Goal: Check status

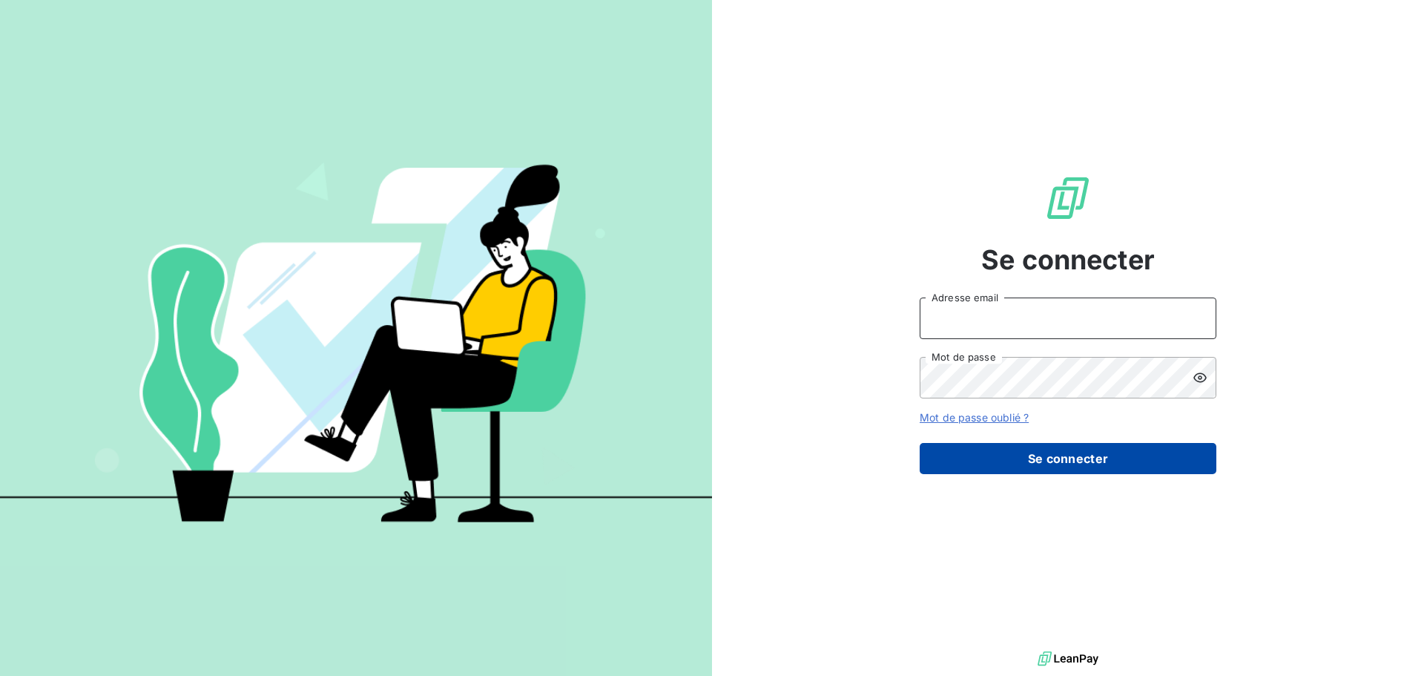
type input "[PERSON_NAME][EMAIL_ADDRESS][PERSON_NAME][PERSON_NAME][DOMAIN_NAME]"
click at [1057, 462] on button "Se connecter" at bounding box center [1068, 458] width 297 height 31
click at [1050, 453] on button "Se connecter" at bounding box center [1068, 458] width 297 height 31
click at [1081, 454] on button "Se connecter" at bounding box center [1068, 458] width 297 height 31
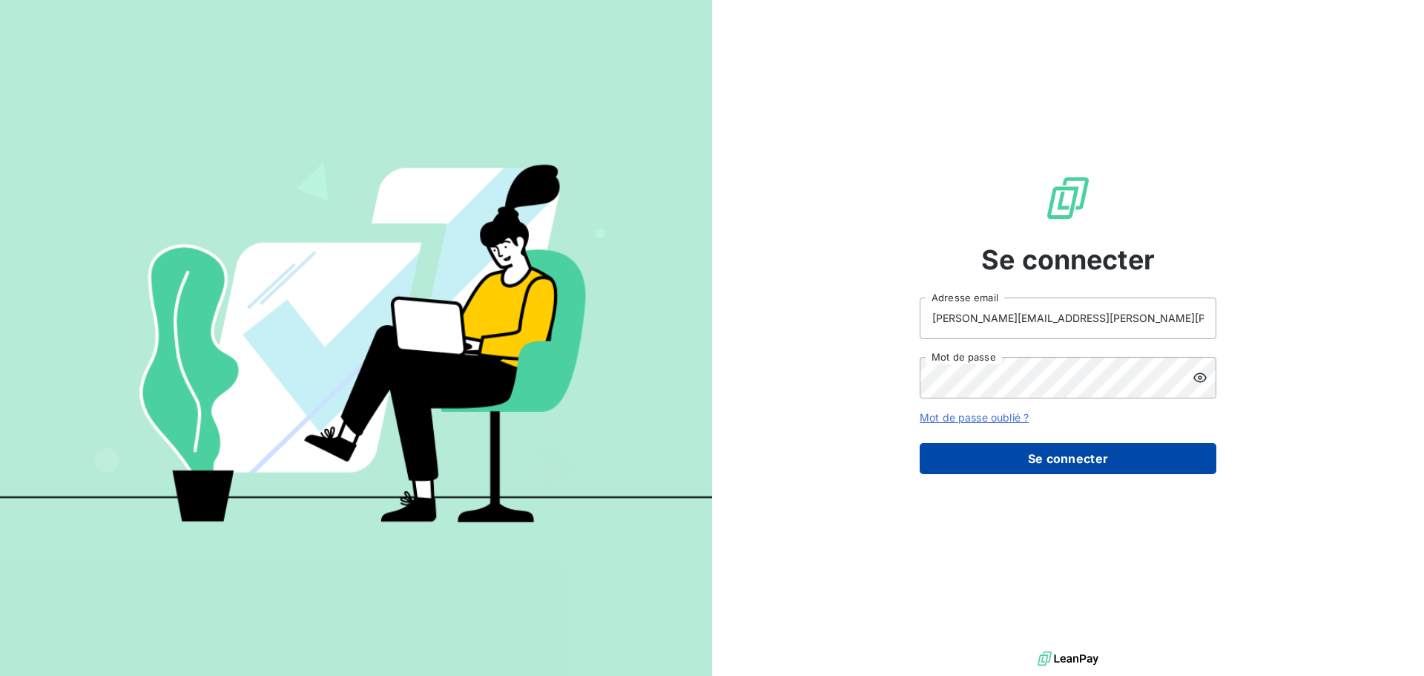
click at [1078, 459] on button "Se connecter" at bounding box center [1068, 458] width 297 height 31
click at [1078, 456] on button "Se connecter" at bounding box center [1068, 458] width 297 height 31
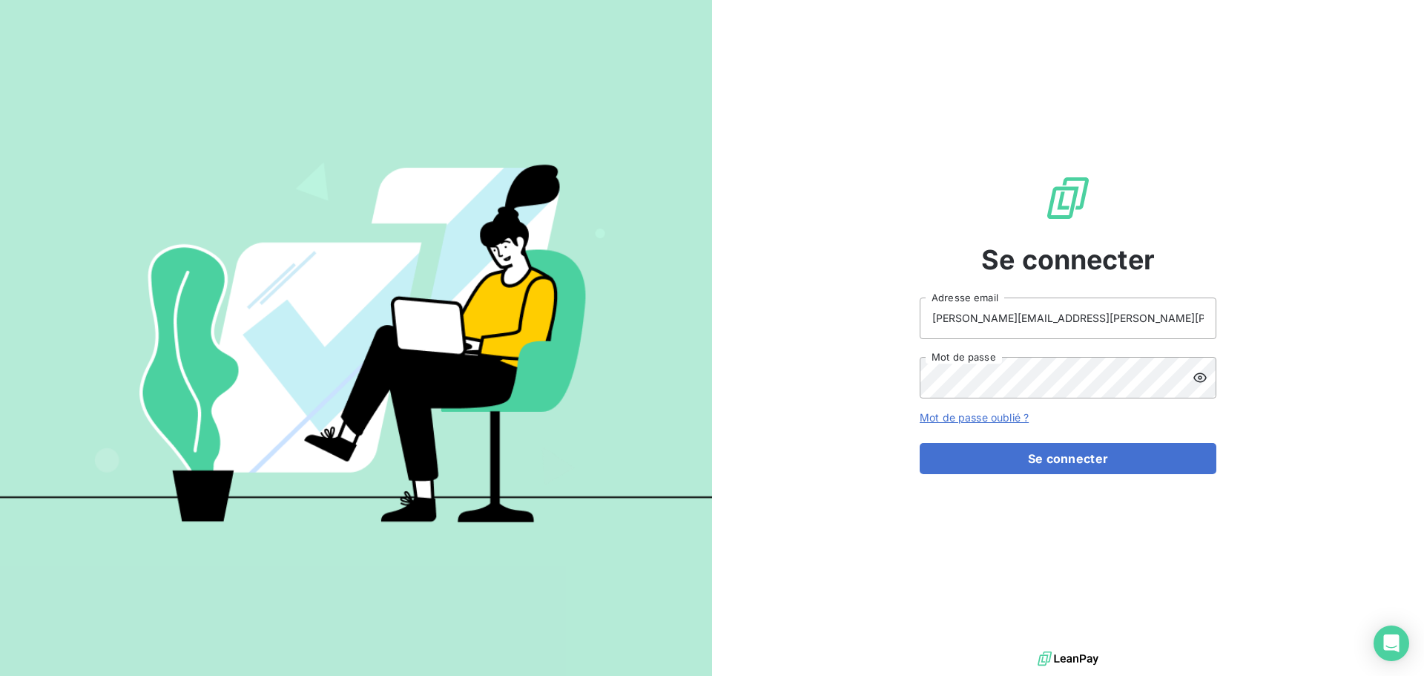
click at [1049, 483] on div "Se connecter [PERSON_NAME][EMAIL_ADDRESS][PERSON_NAME][PERSON_NAME][DOMAIN_NAME…" at bounding box center [1068, 323] width 297 height 647
type input "[PERSON_NAME][EMAIL_ADDRESS][PERSON_NAME][PERSON_NAME][DOMAIN_NAME]"
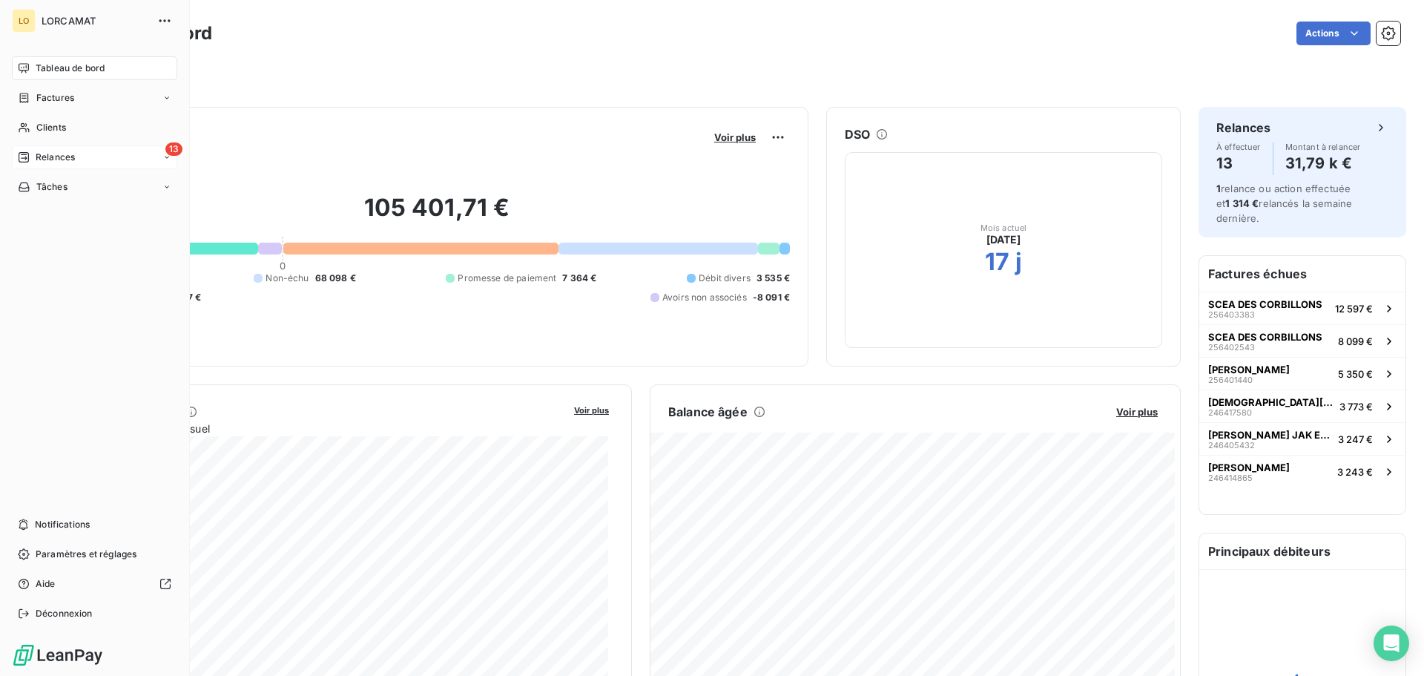
click at [55, 155] on span "Relances" at bounding box center [55, 157] width 39 height 13
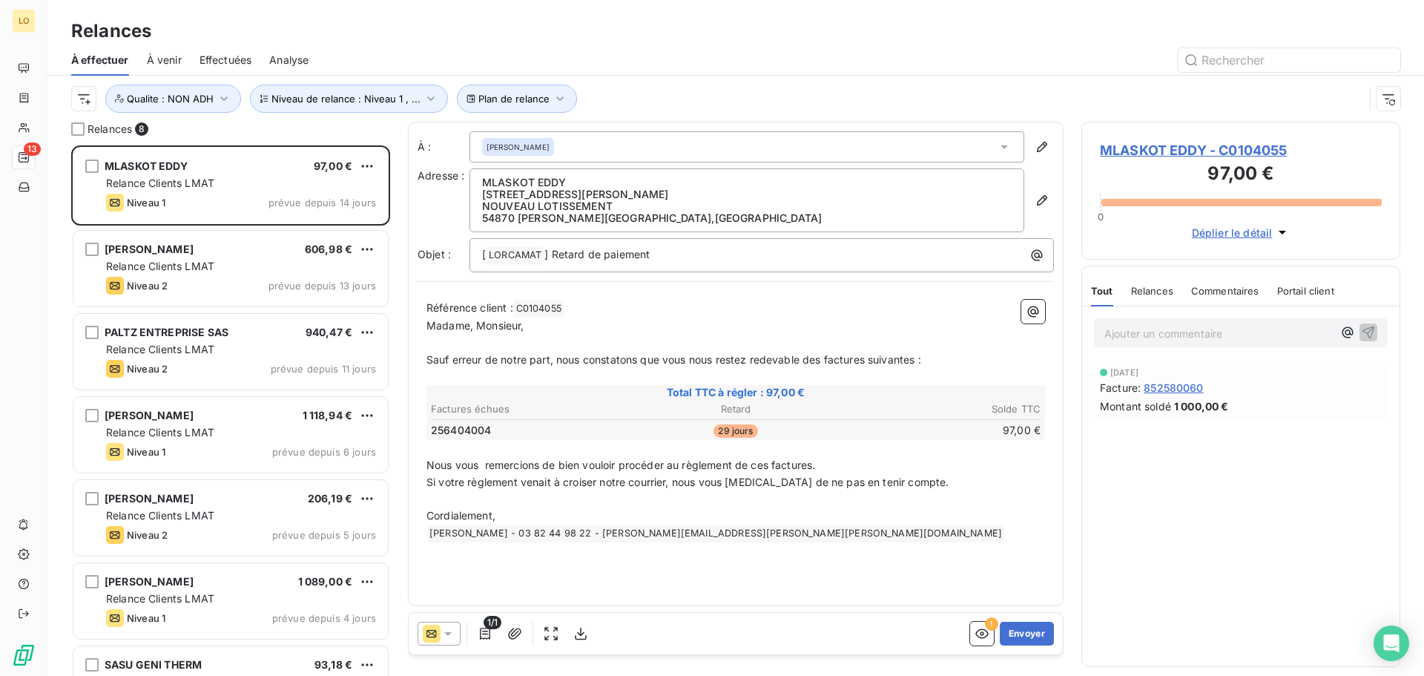
click at [287, 64] on span "Analyse" at bounding box center [288, 60] width 39 height 15
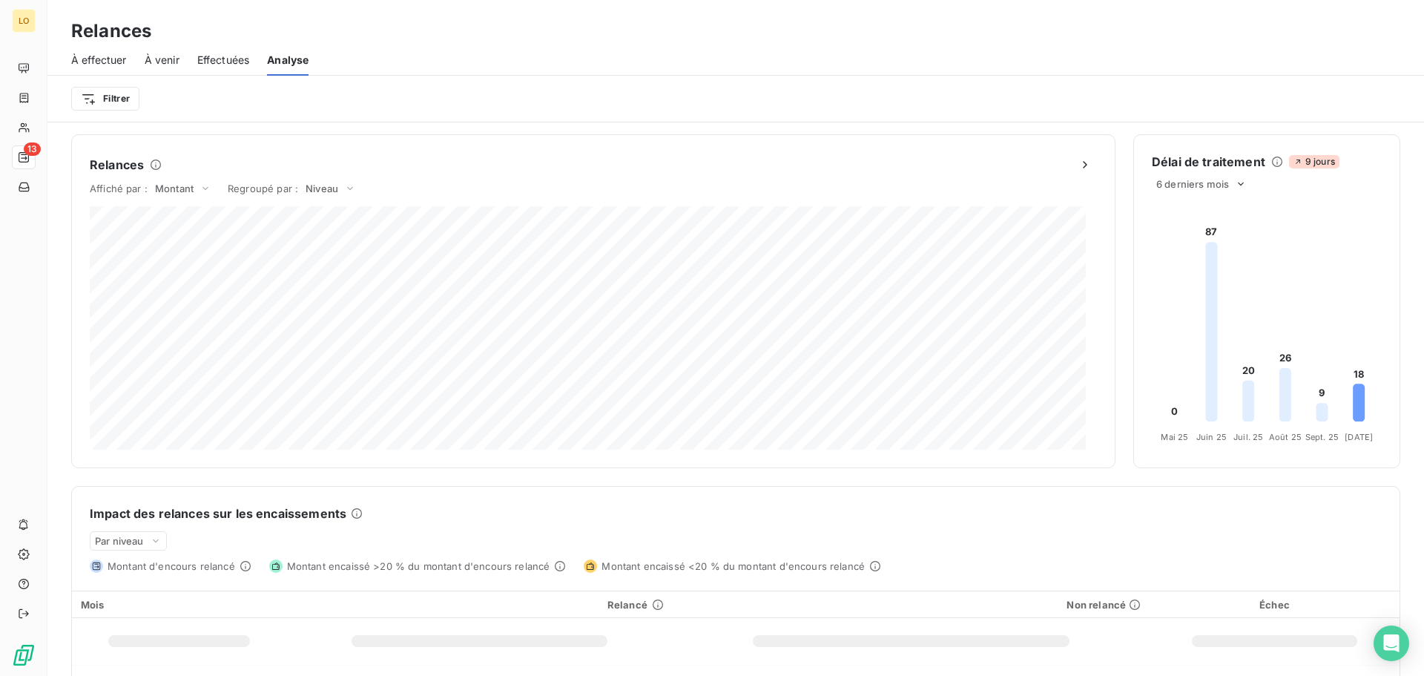
click at [217, 59] on span "Effectuées" at bounding box center [223, 60] width 53 height 15
